Goal: Task Accomplishment & Management: Use online tool/utility

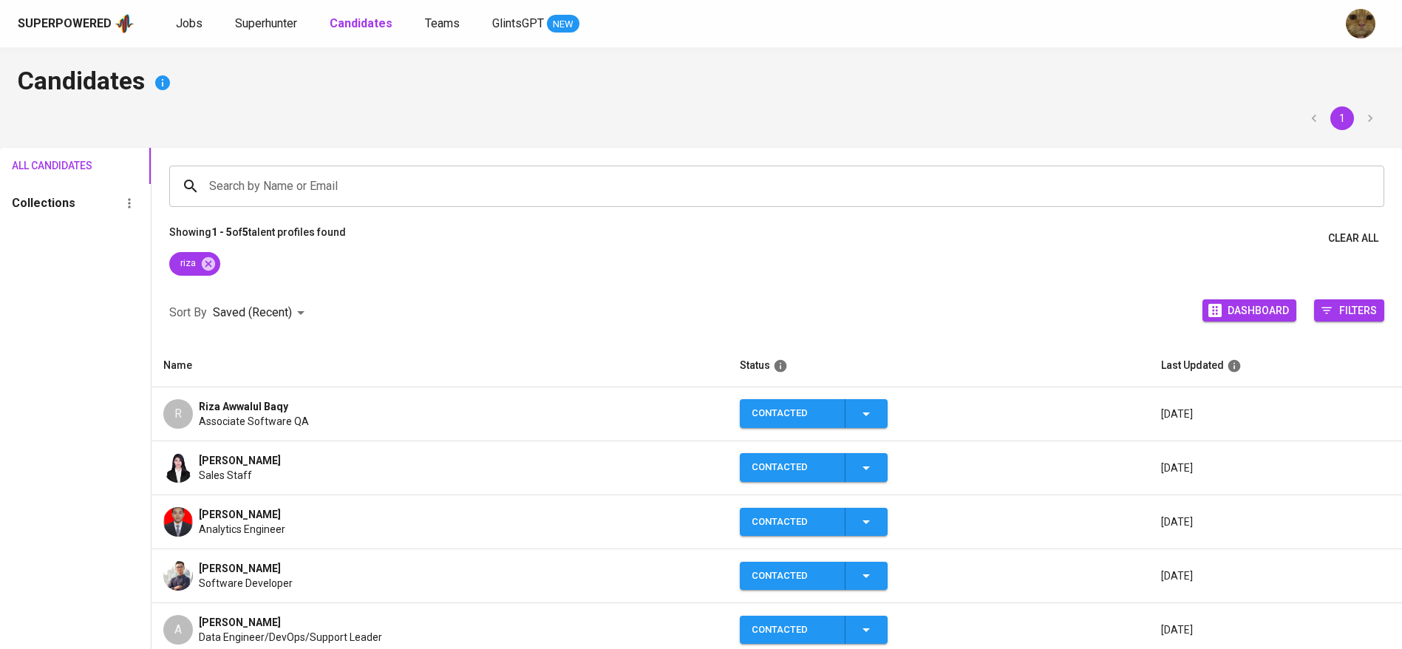
scroll to position [105, 0]
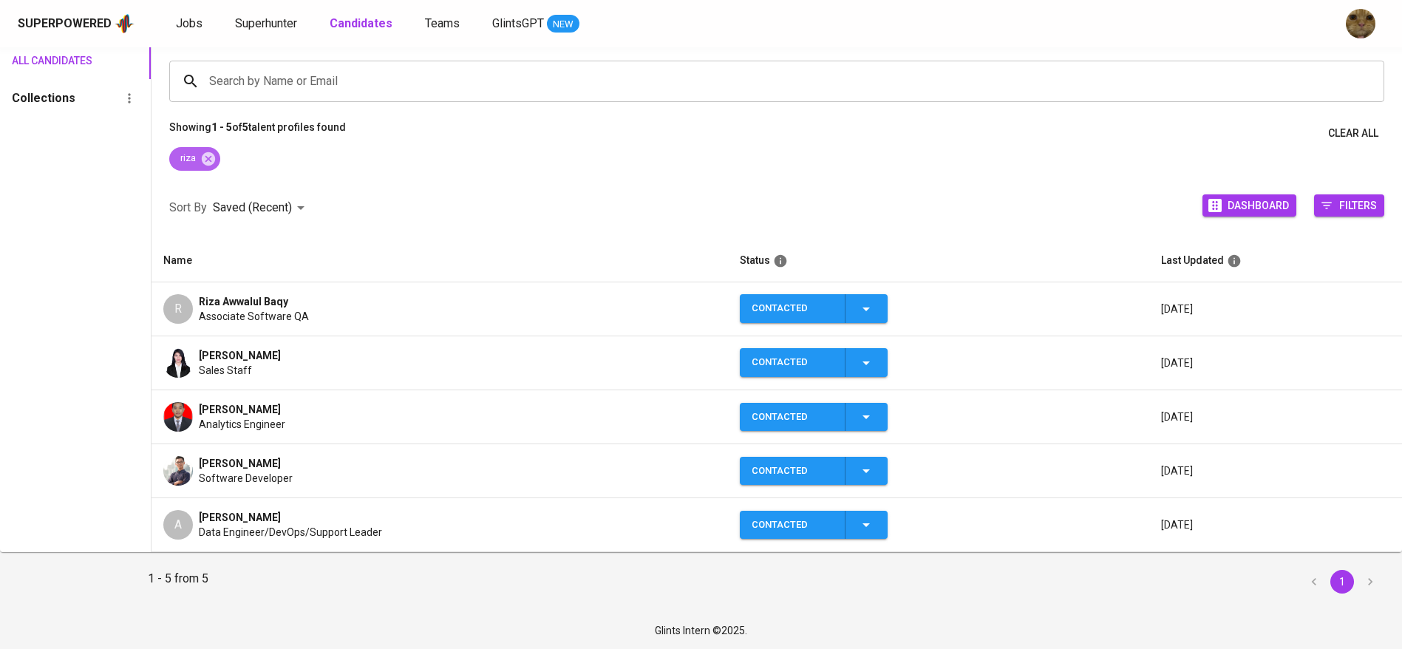
click at [200, 157] on span "riza" at bounding box center [186, 159] width 35 height 14
click at [203, 157] on icon at bounding box center [208, 159] width 16 height 16
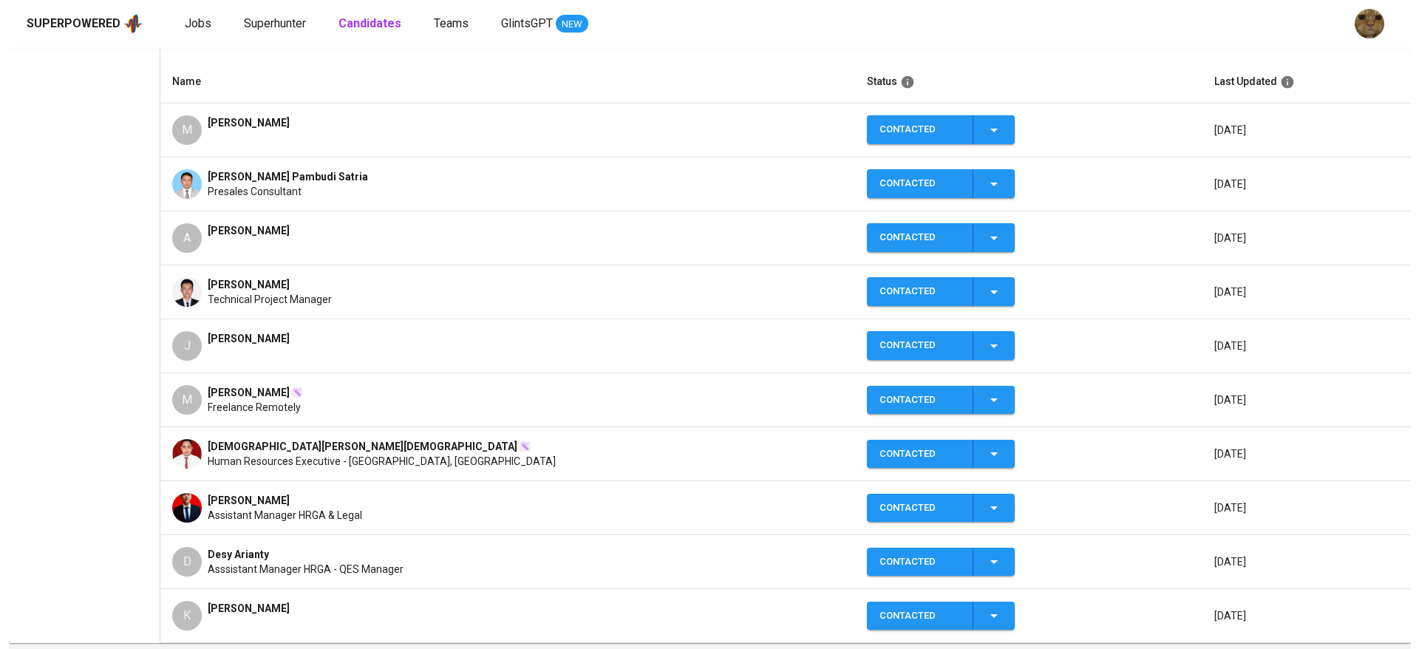
scroll to position [255, 0]
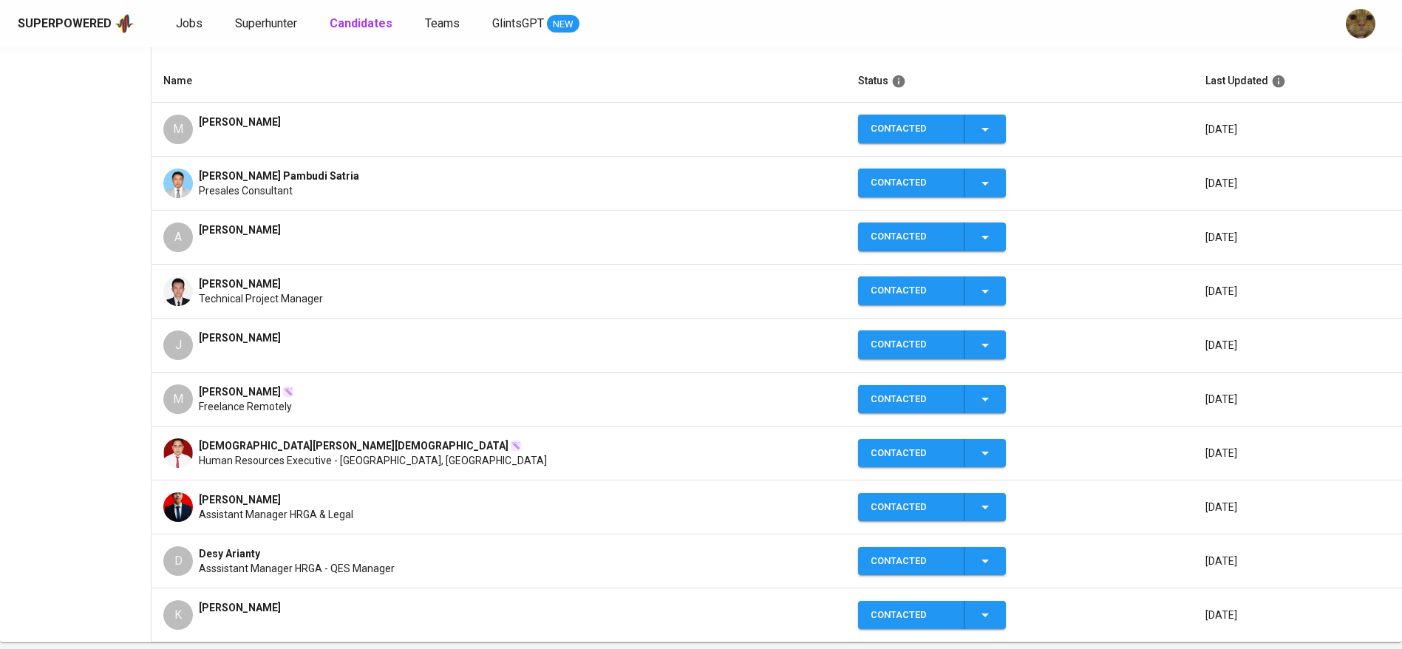
click at [217, 230] on span "[PERSON_NAME]" at bounding box center [240, 230] width 82 height 15
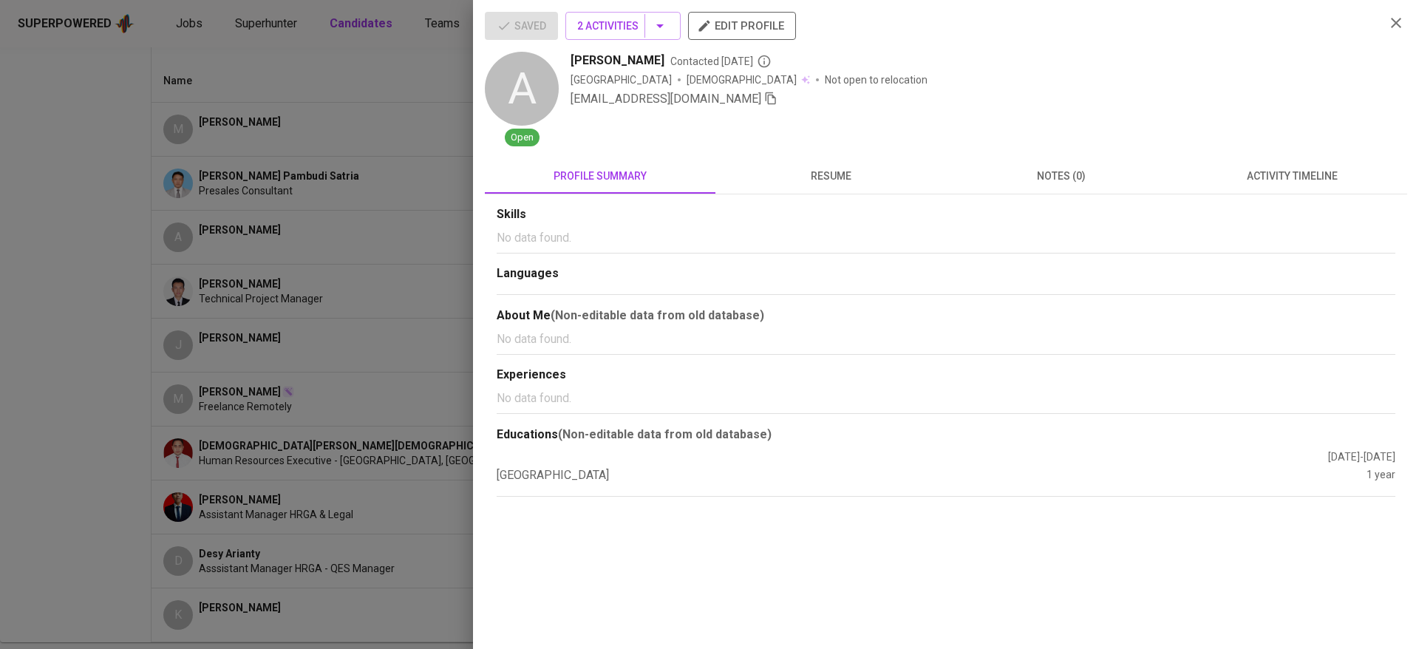
click at [829, 170] on span "resume" at bounding box center [831, 176] width 213 height 18
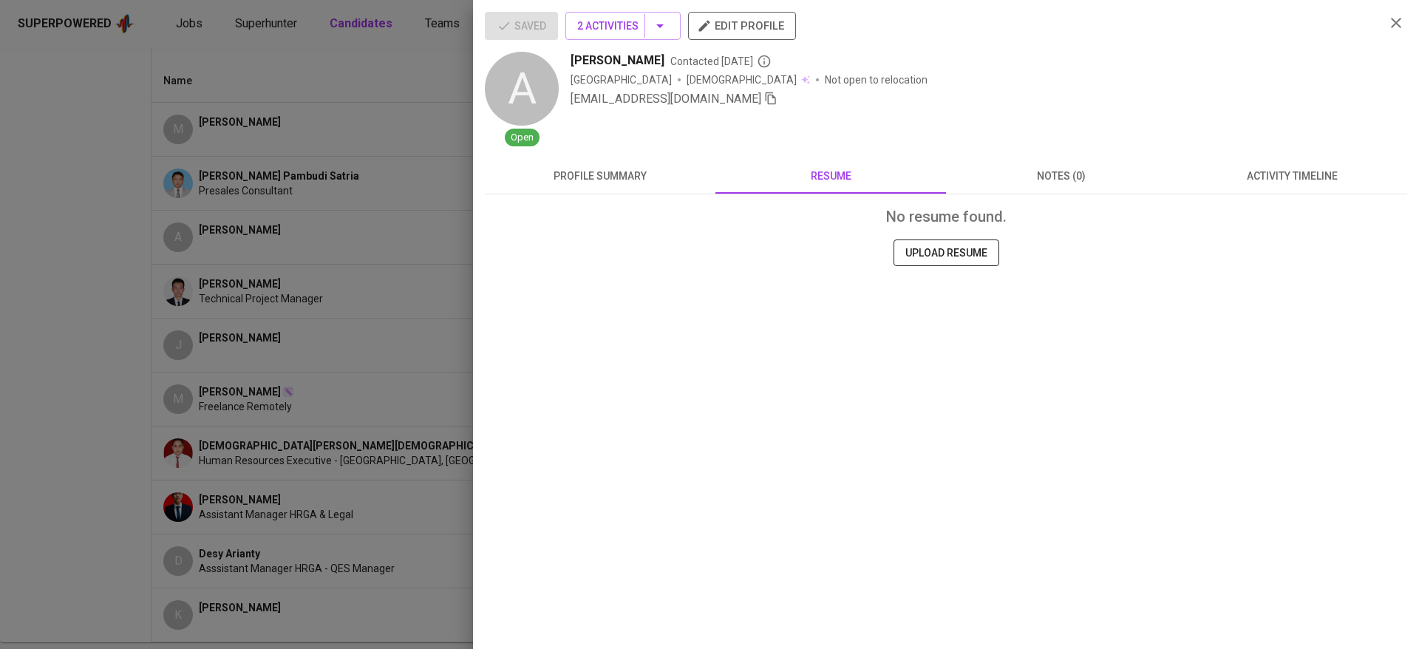
click at [764, 95] on icon "button" at bounding box center [770, 98] width 13 height 13
drag, startPoint x: 290, startPoint y: 199, endPoint x: 217, endPoint y: 225, distance: 77.2
click at [290, 199] on div at bounding box center [709, 324] width 1419 height 649
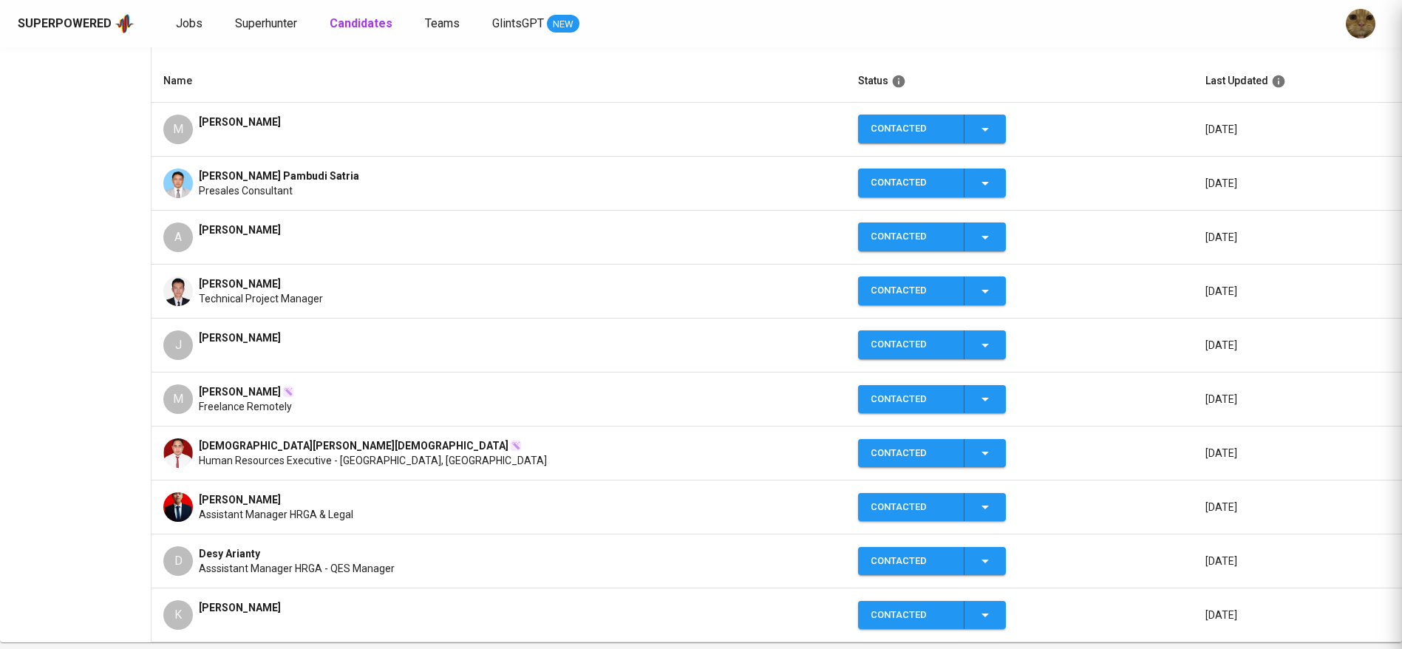
click at [203, 230] on span "[PERSON_NAME]" at bounding box center [240, 230] width 82 height 15
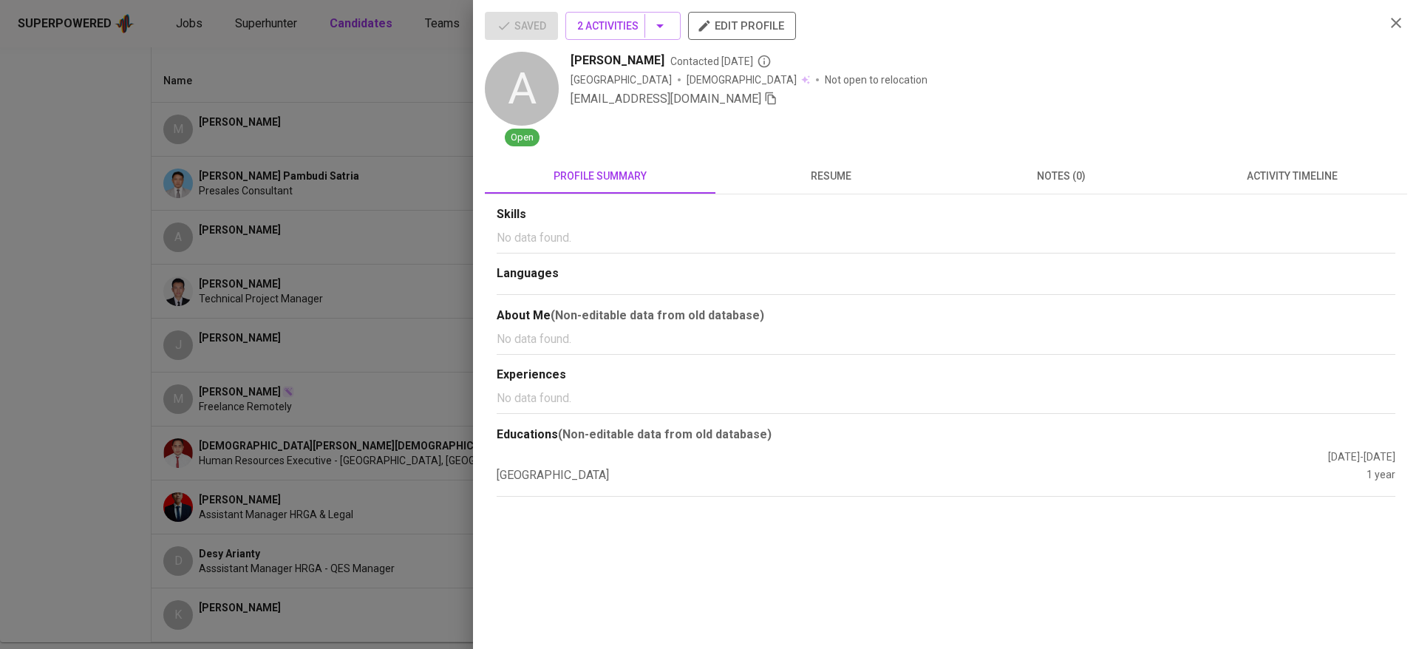
click at [866, 166] on button "resume" at bounding box center [831, 175] width 231 height 35
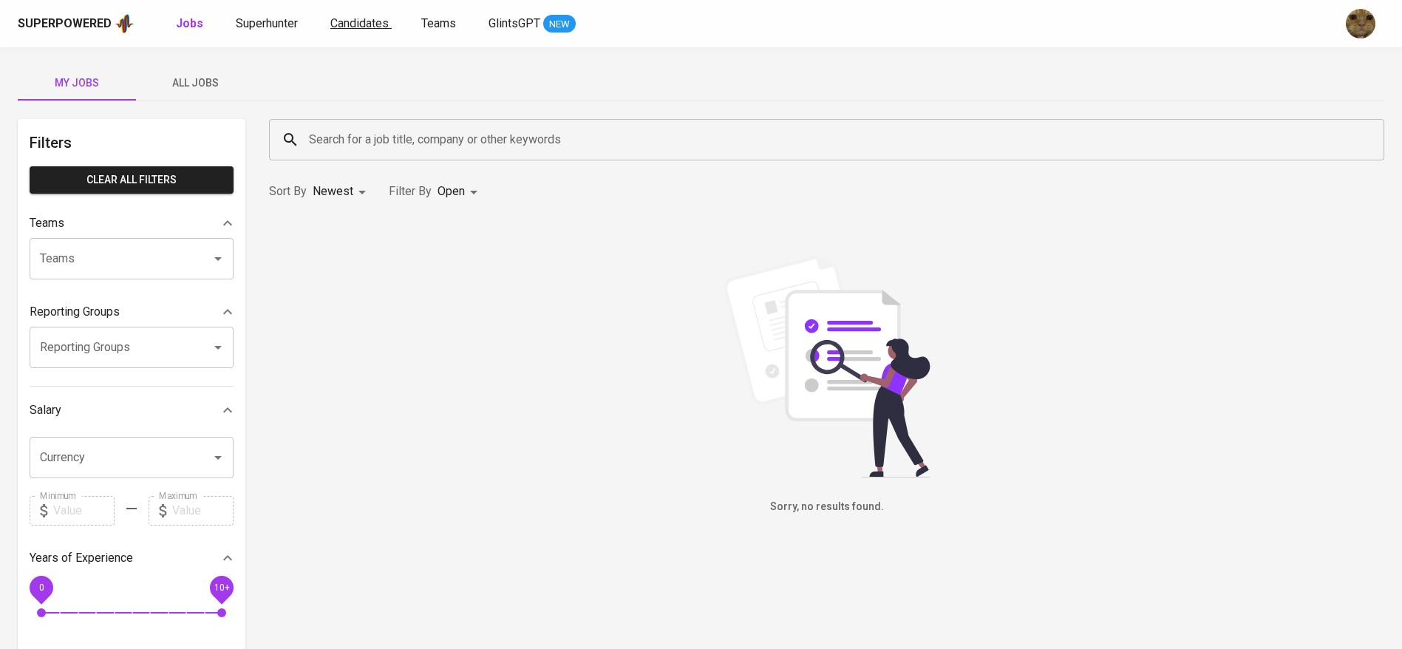
drag, startPoint x: 0, startPoint y: 0, endPoint x: 348, endPoint y: 29, distance: 349.4
click at [348, 29] on span "Candidates" at bounding box center [359, 23] width 58 height 14
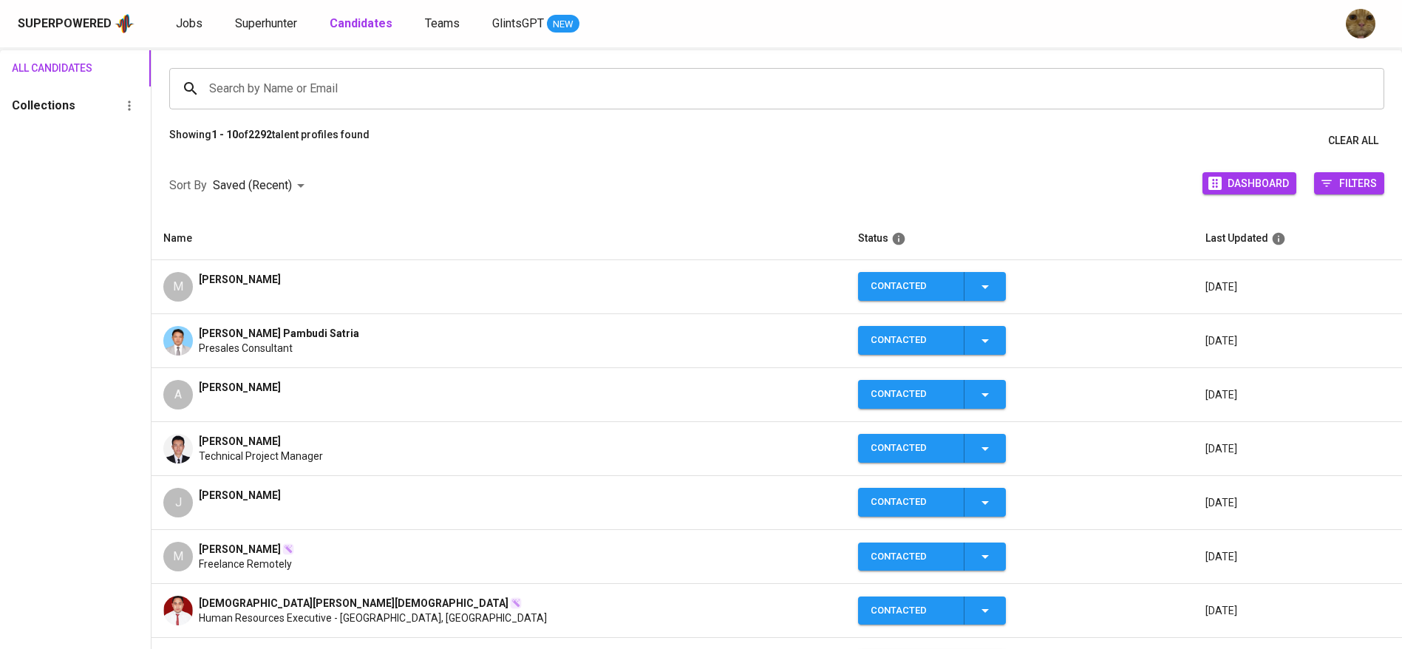
scroll to position [100, 0]
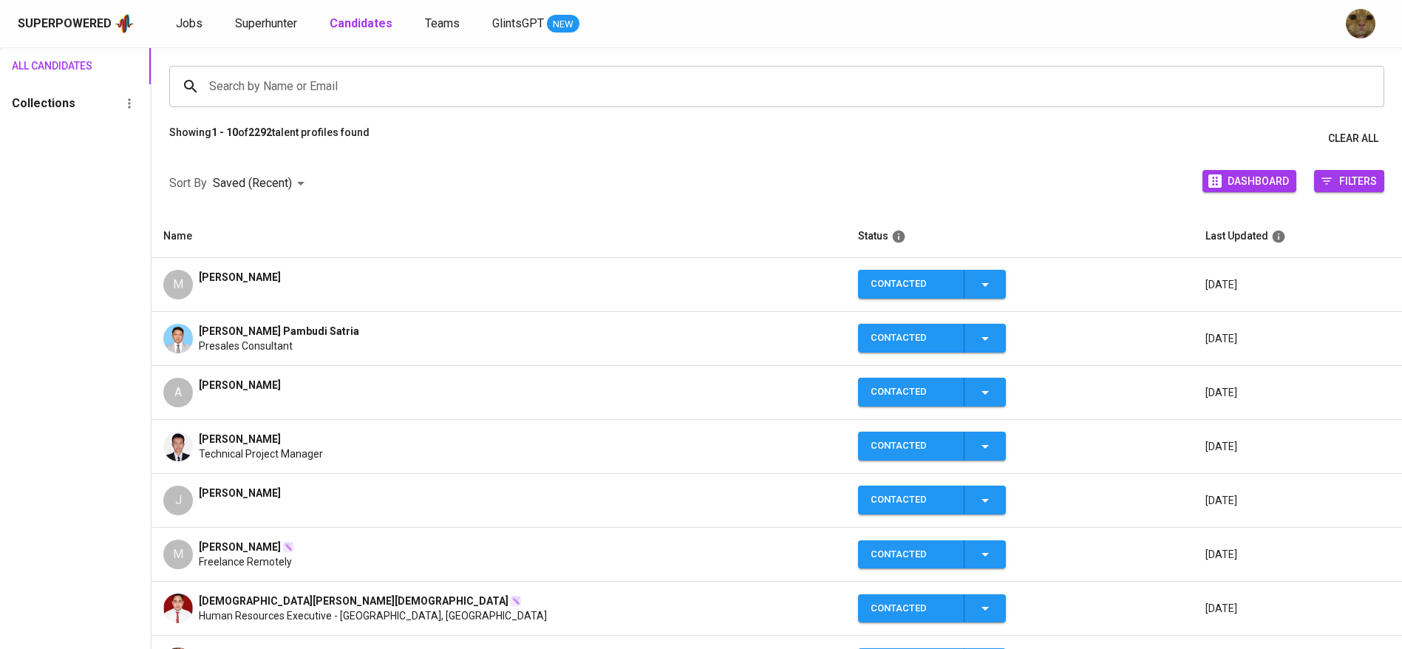
click at [292, 86] on input "Search by Name or Email" at bounding box center [781, 86] width 1150 height 28
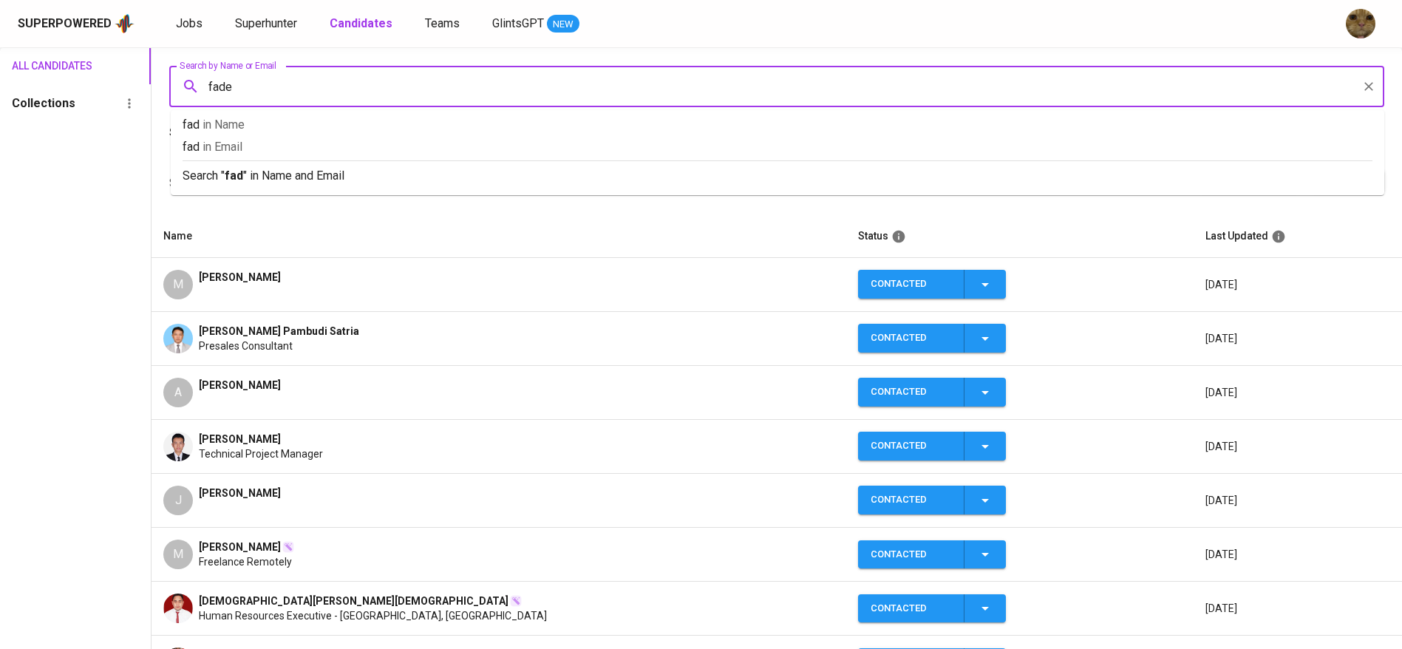
type input "fadel"
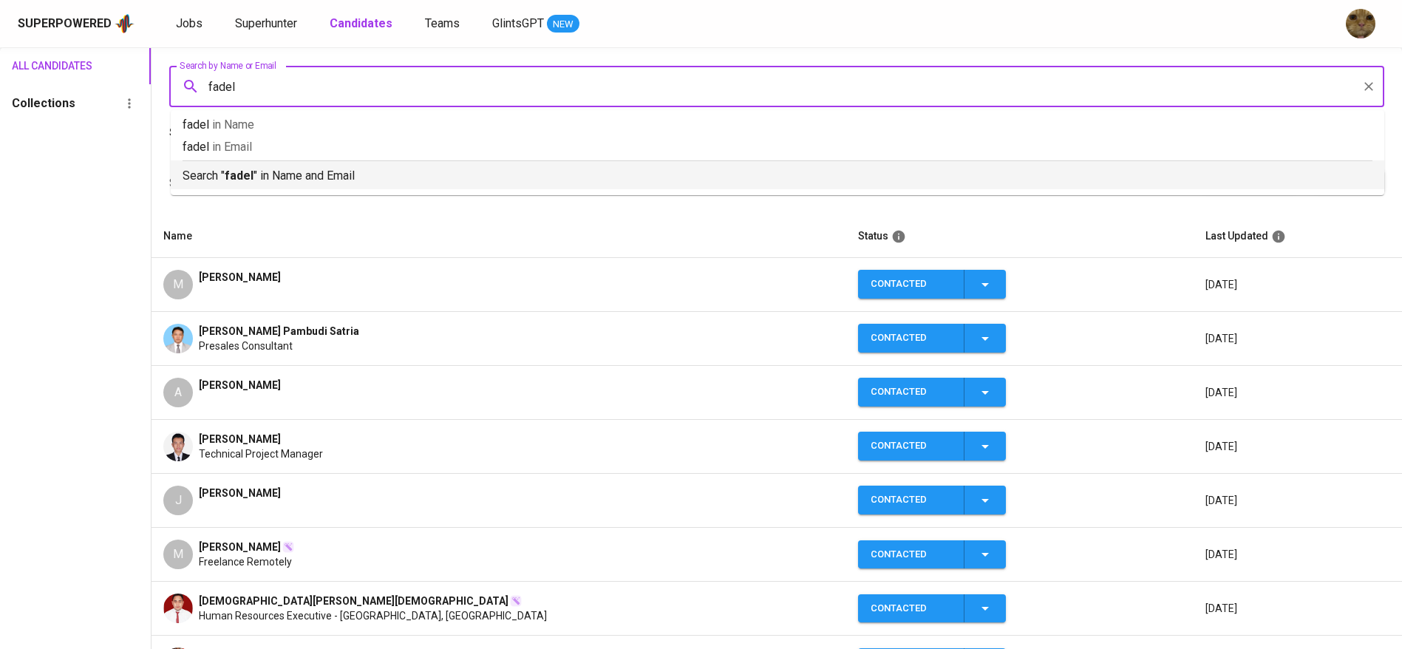
click at [265, 168] on p "Search " fadel " in Name and Email" at bounding box center [778, 176] width 1190 height 18
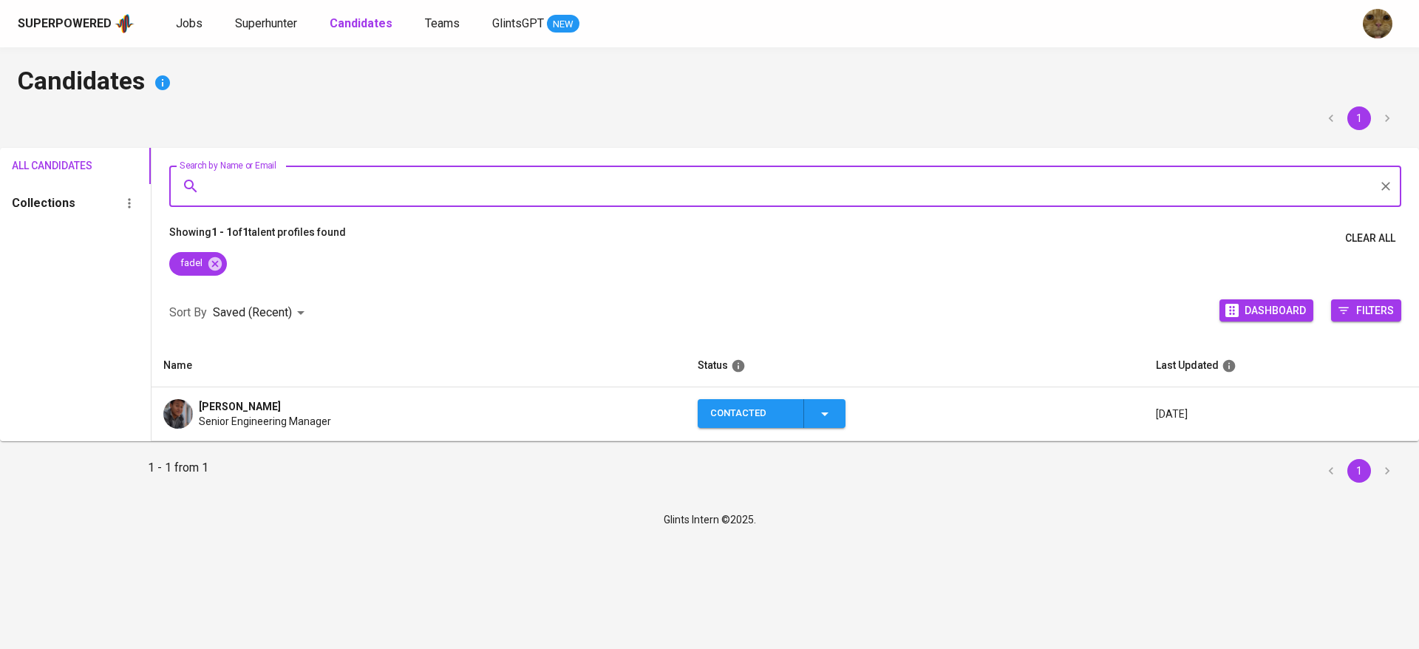
click at [265, 406] on span "[PERSON_NAME]" at bounding box center [240, 406] width 82 height 15
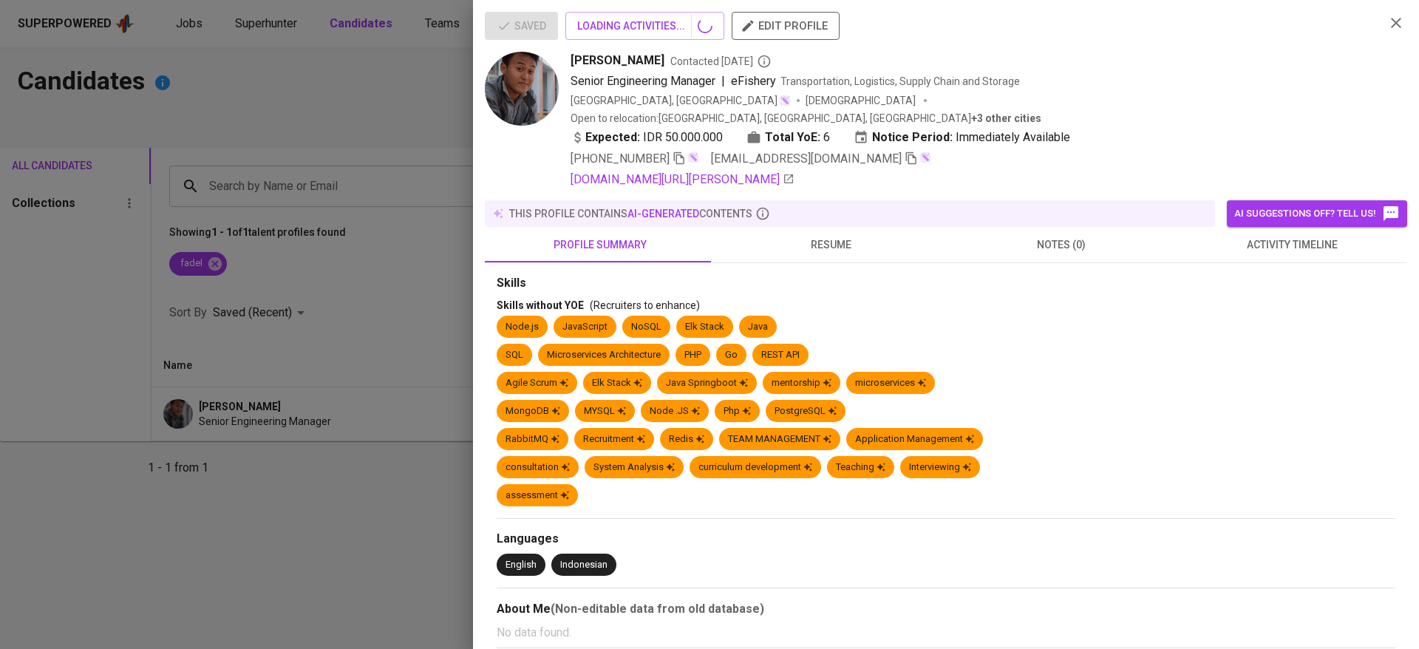
click at [1388, 28] on icon "button" at bounding box center [1397, 23] width 18 height 18
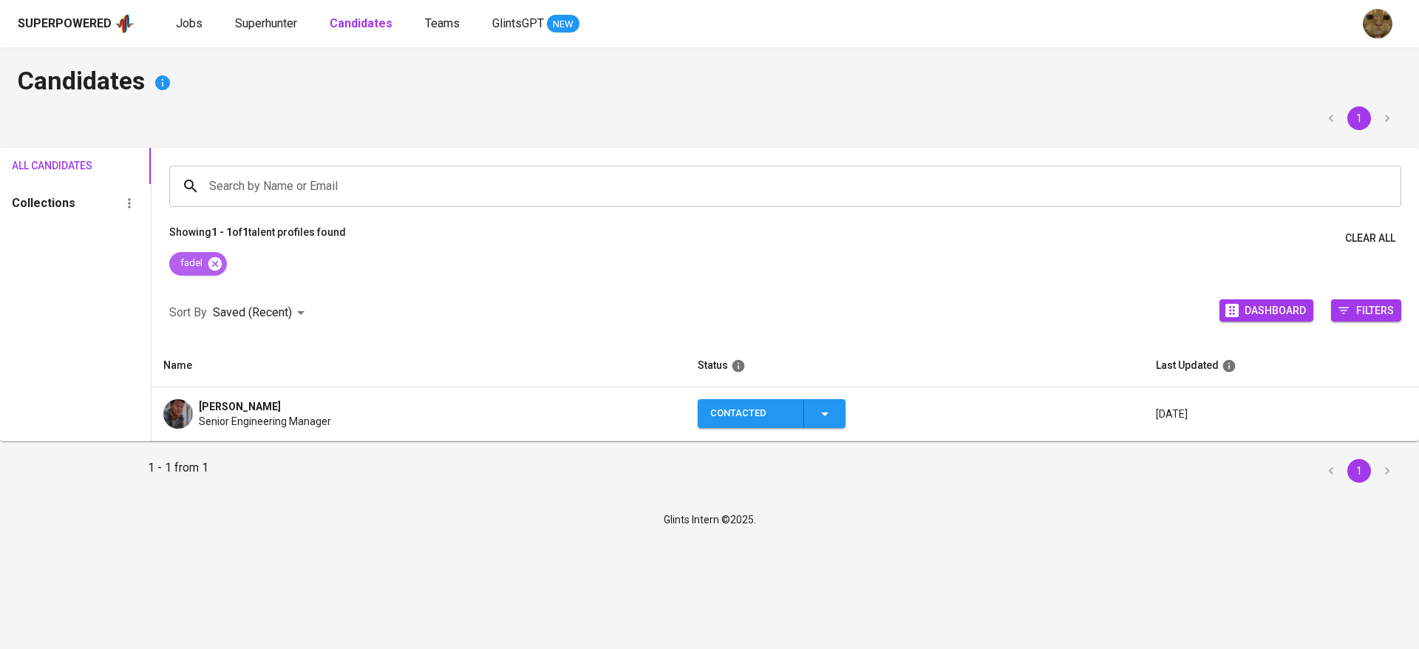
click at [221, 257] on icon at bounding box center [215, 264] width 16 height 16
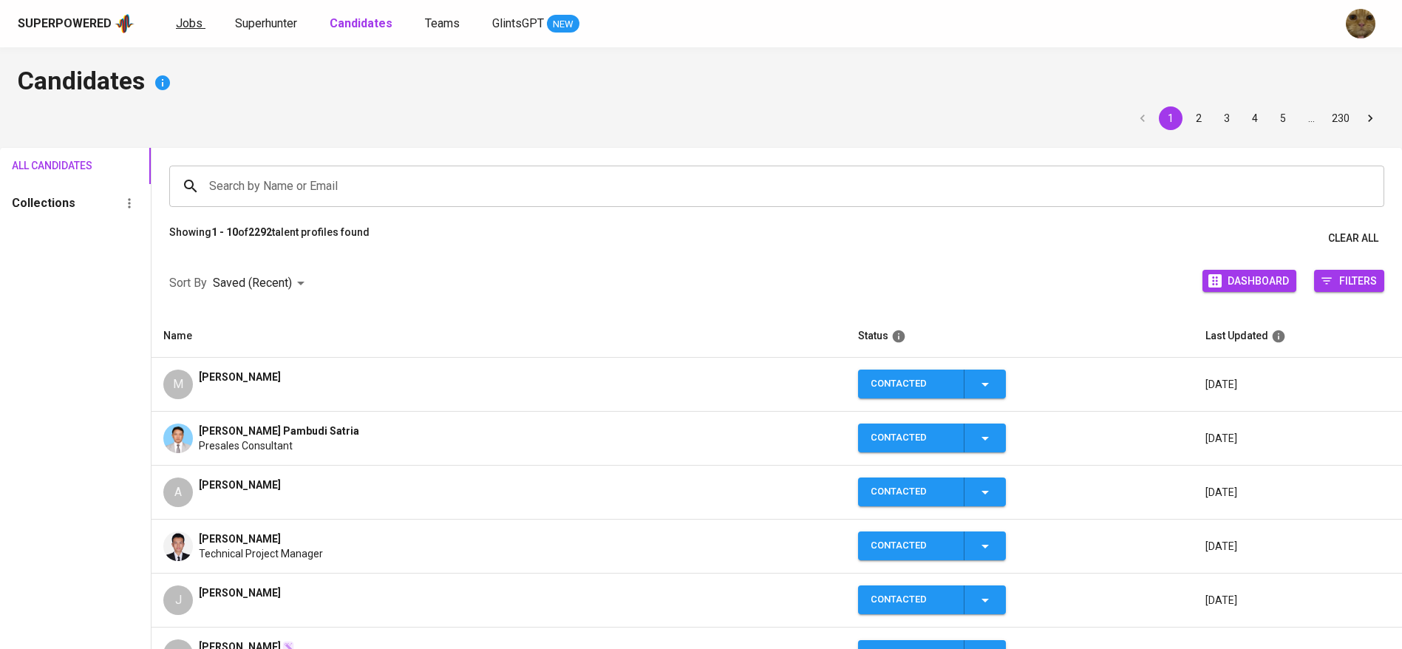
click at [191, 22] on span "Jobs" at bounding box center [189, 23] width 27 height 14
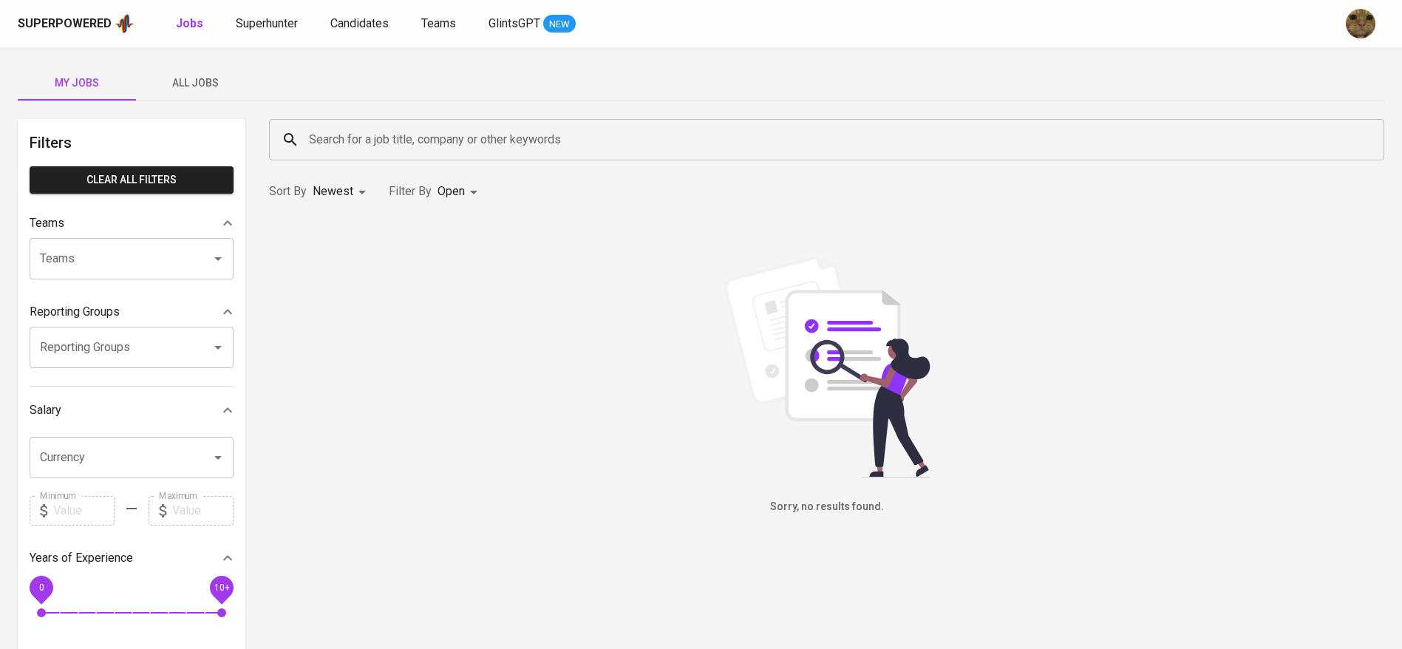
click at [203, 86] on span "All Jobs" at bounding box center [195, 83] width 101 height 18
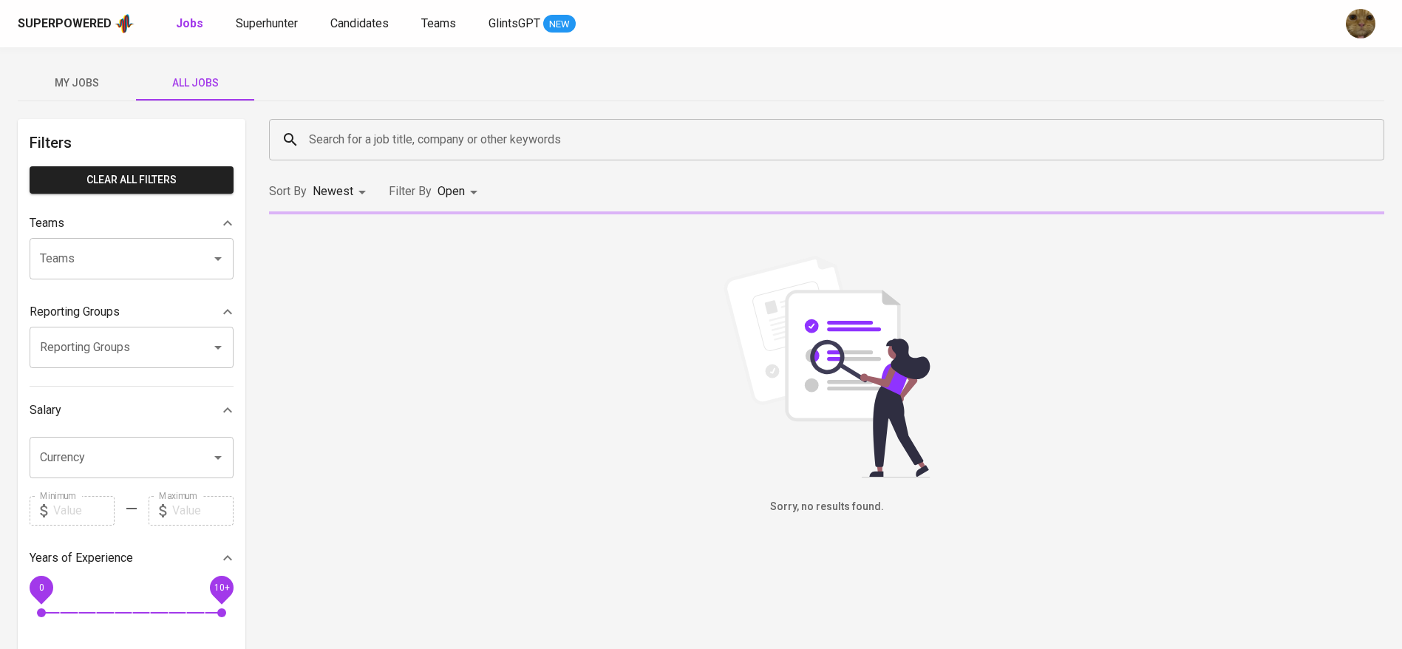
click at [376, 144] on input "Search for a job title, company or other keywords" at bounding box center [830, 140] width 1051 height 28
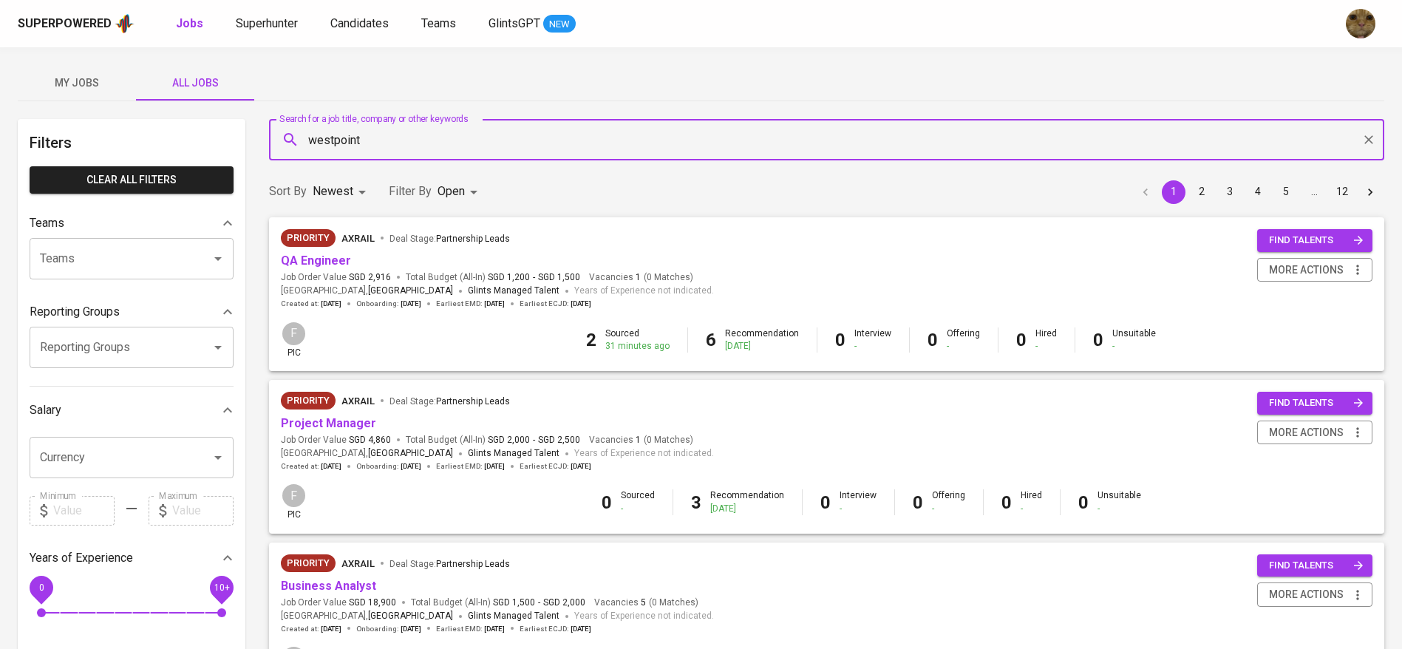
type input "westpoint"
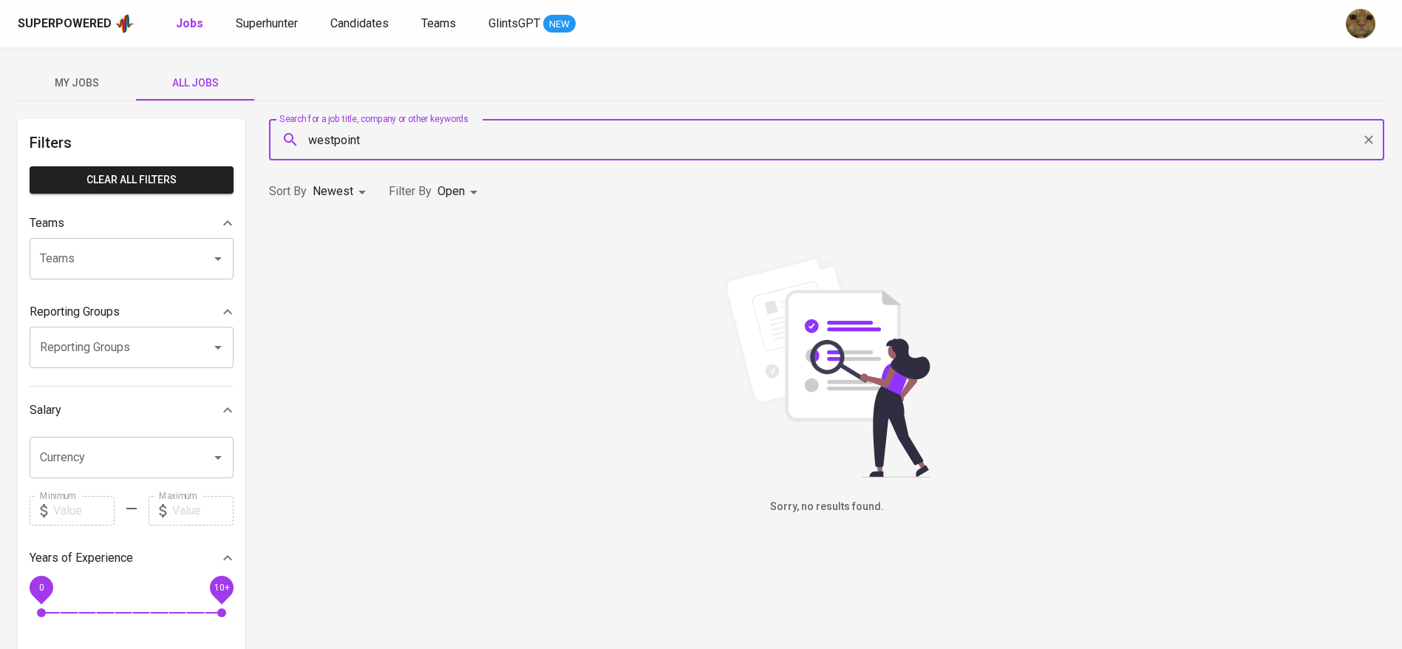
click at [413, 151] on input "westpoint" at bounding box center [830, 140] width 1051 height 28
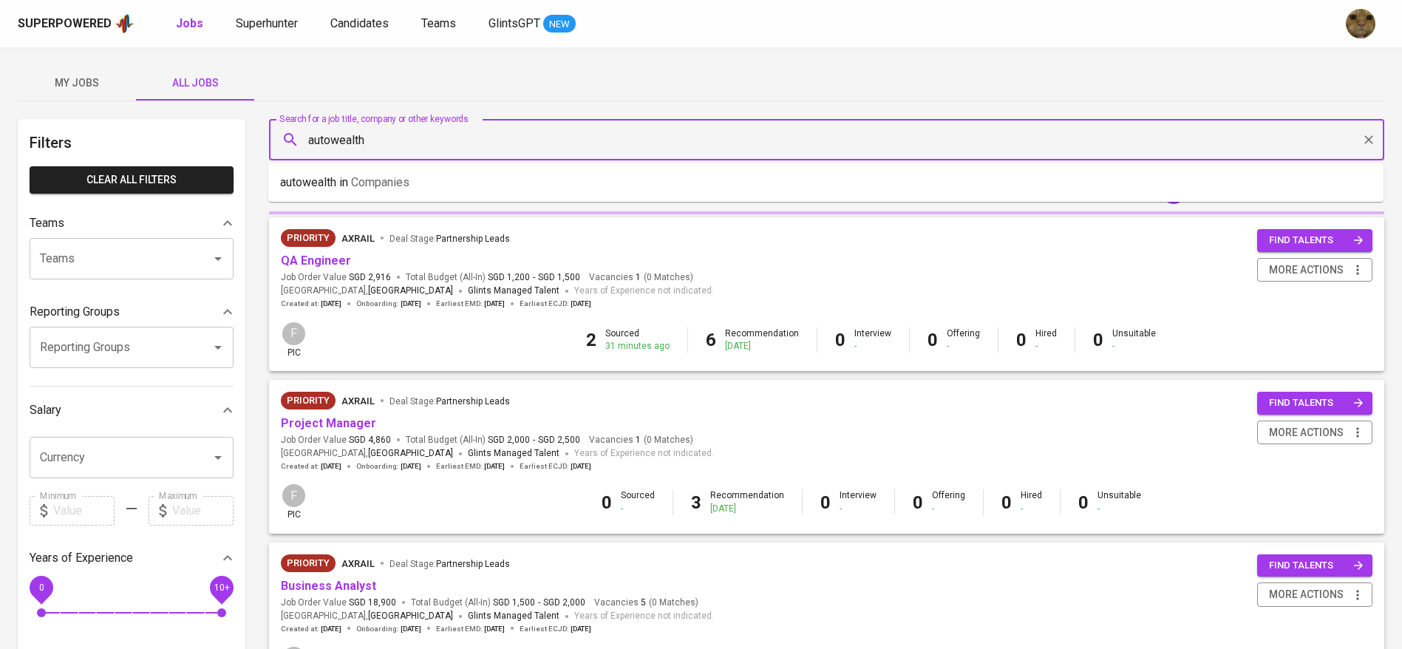
type input "autowealth"
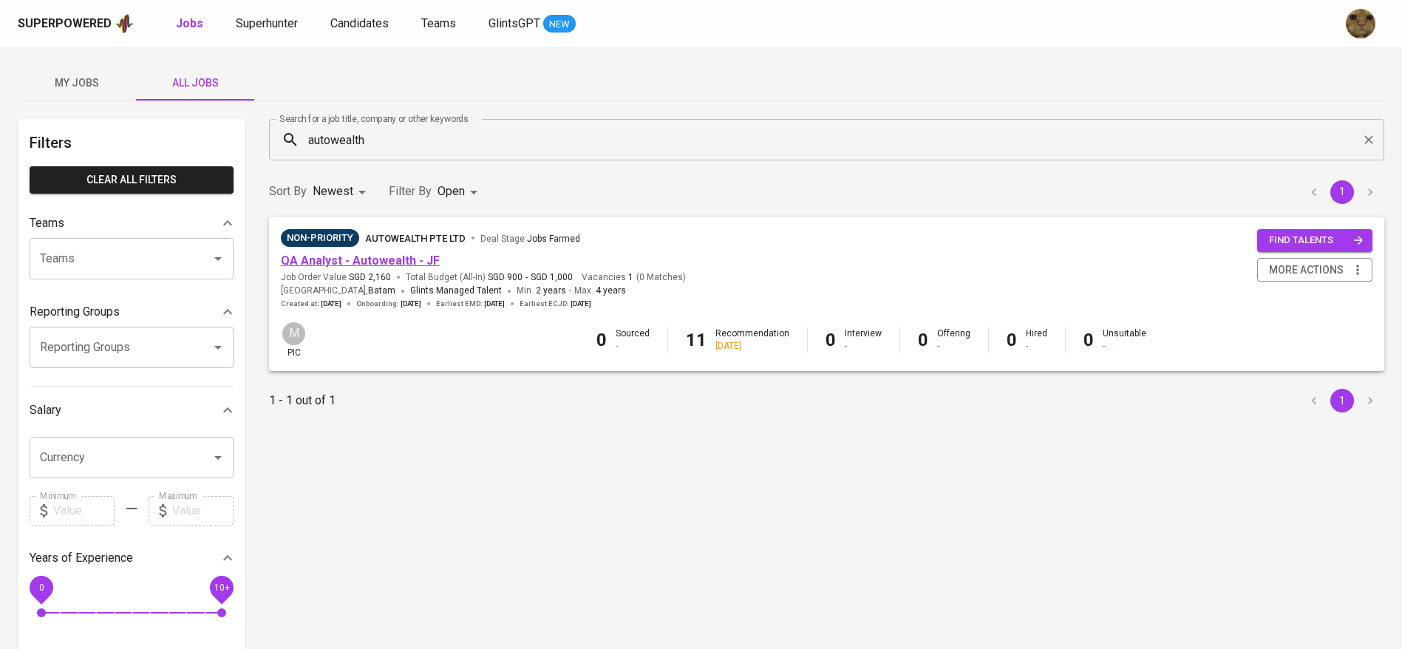
click at [354, 263] on link "QA Analyst - Autowealth - JF" at bounding box center [360, 261] width 159 height 14
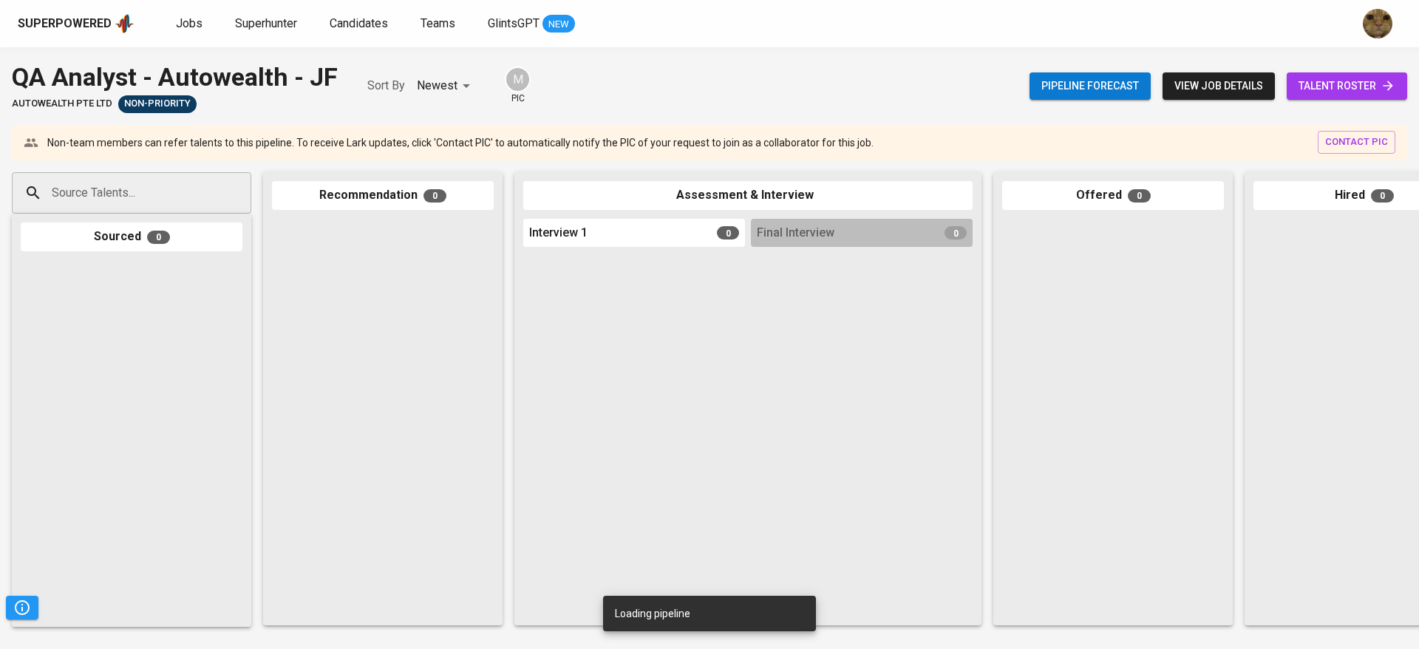
click at [1363, 79] on span "talent roster" at bounding box center [1347, 86] width 97 height 18
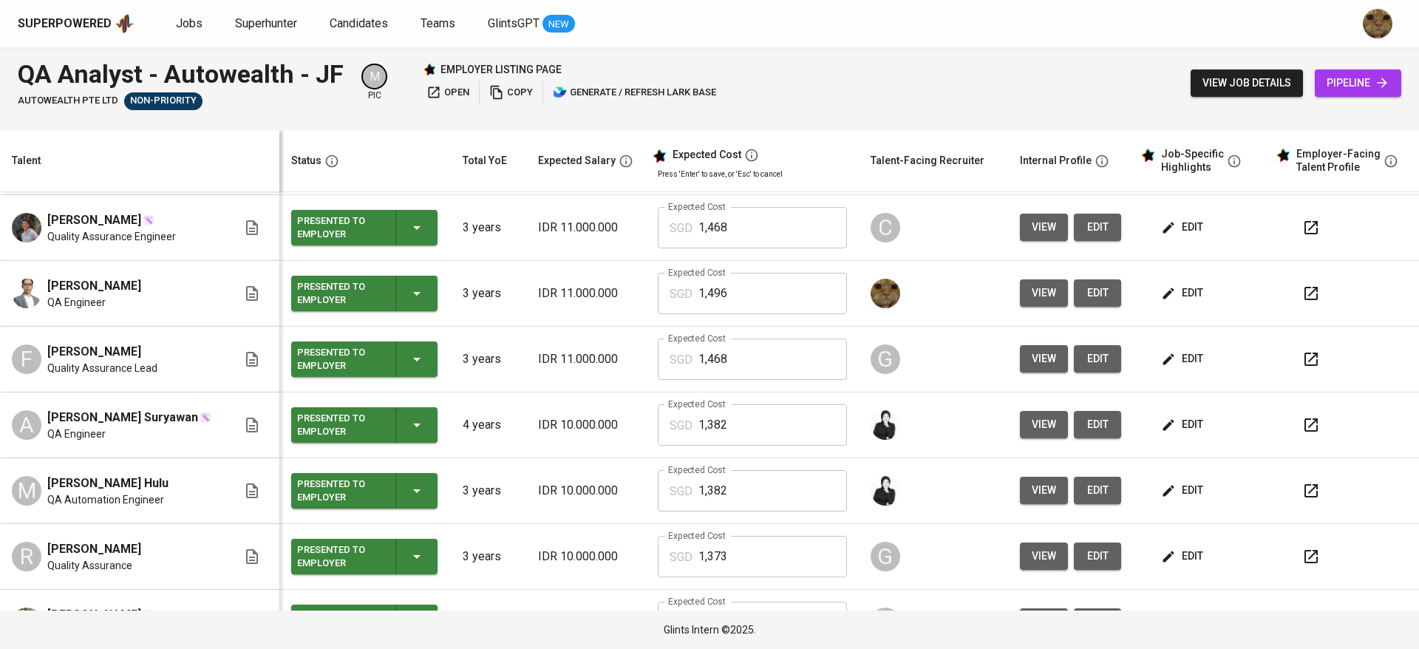
scroll to position [204, 0]
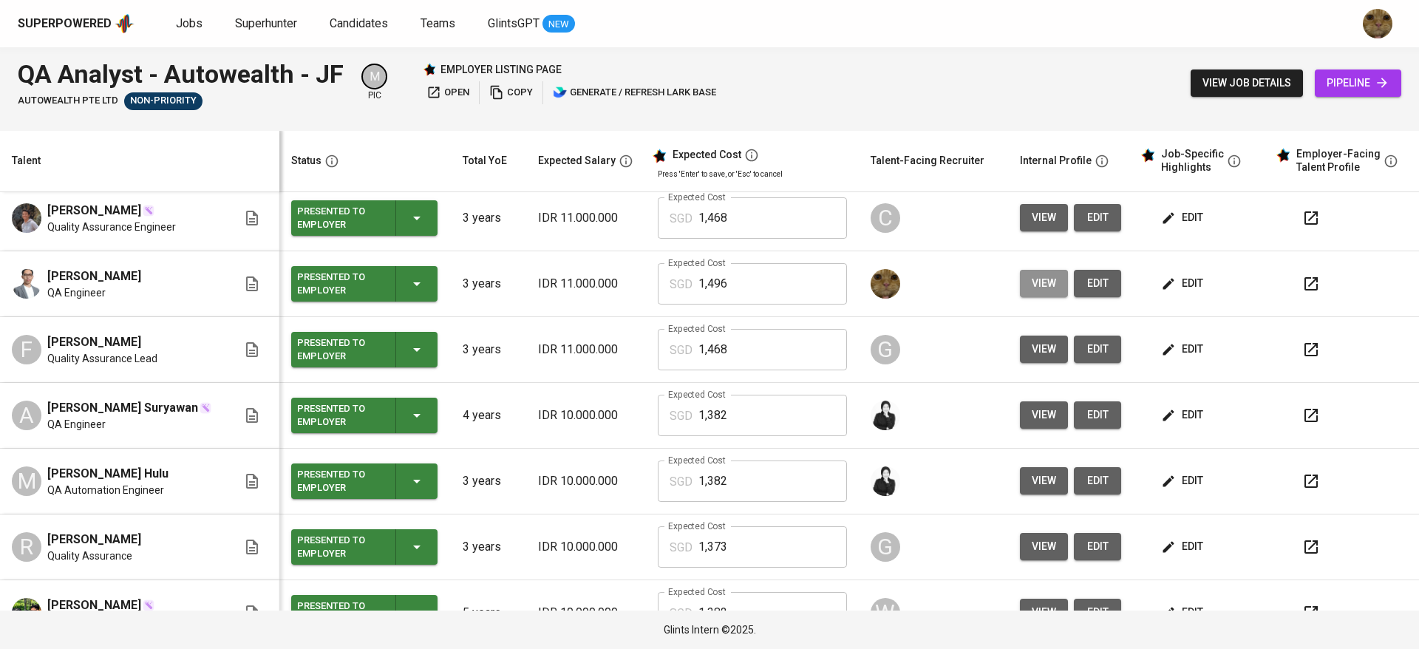
click at [1042, 293] on button "view" at bounding box center [1044, 283] width 48 height 27
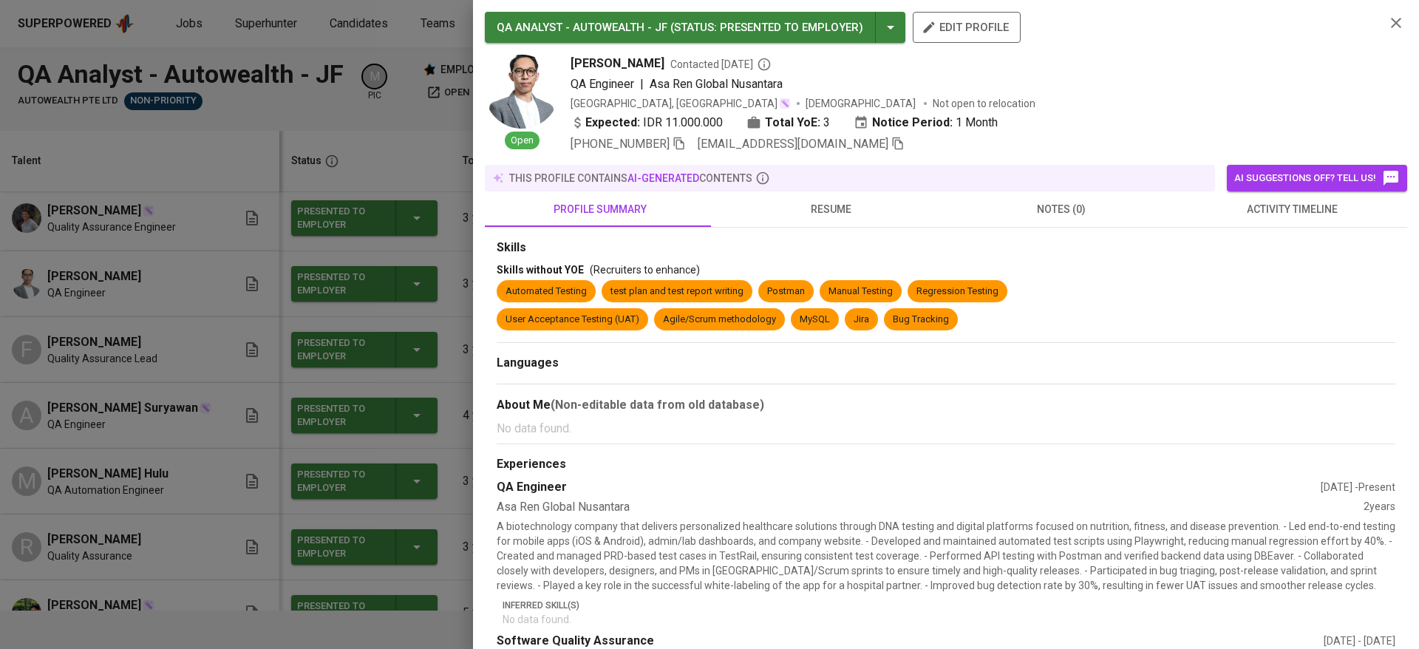
click at [680, 149] on span "[PHONE_NUMBER]" at bounding box center [628, 144] width 115 height 18
click at [685, 140] on icon "button" at bounding box center [679, 144] width 10 height 13
